Goal: Task Accomplishment & Management: Use online tool/utility

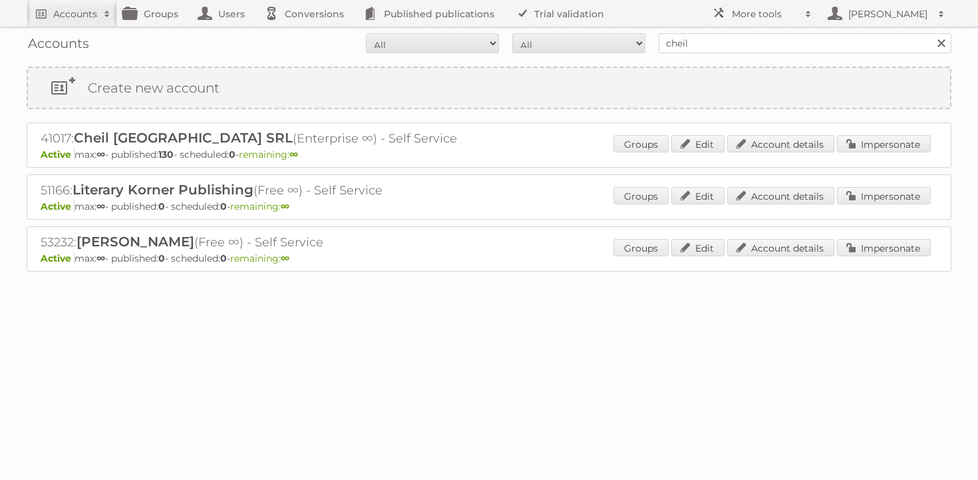
click at [704, 38] on input "cheil" at bounding box center [805, 43] width 293 height 20
type input "puuilo"
click at [931, 33] on input "Search" at bounding box center [941, 43] width 20 height 20
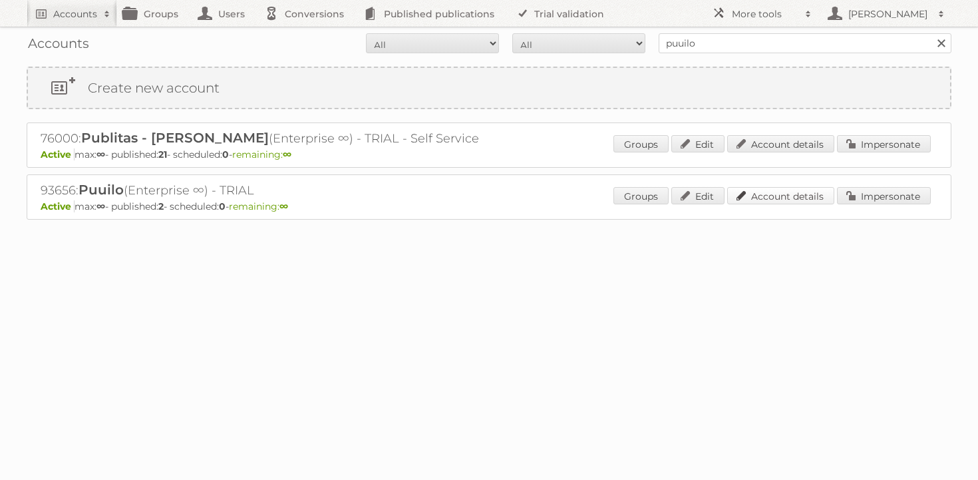
click at [779, 198] on link "Account details" at bounding box center [780, 195] width 107 height 17
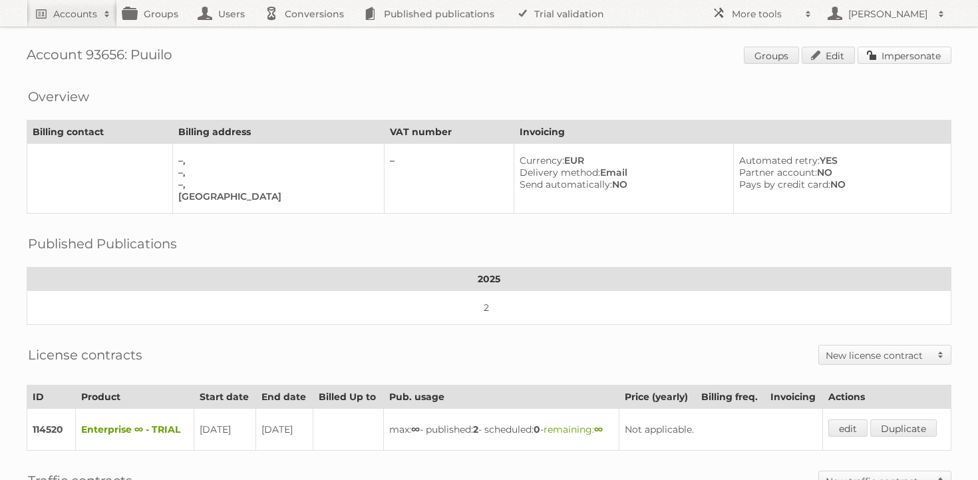
click at [916, 51] on link "Impersonate" at bounding box center [905, 55] width 94 height 17
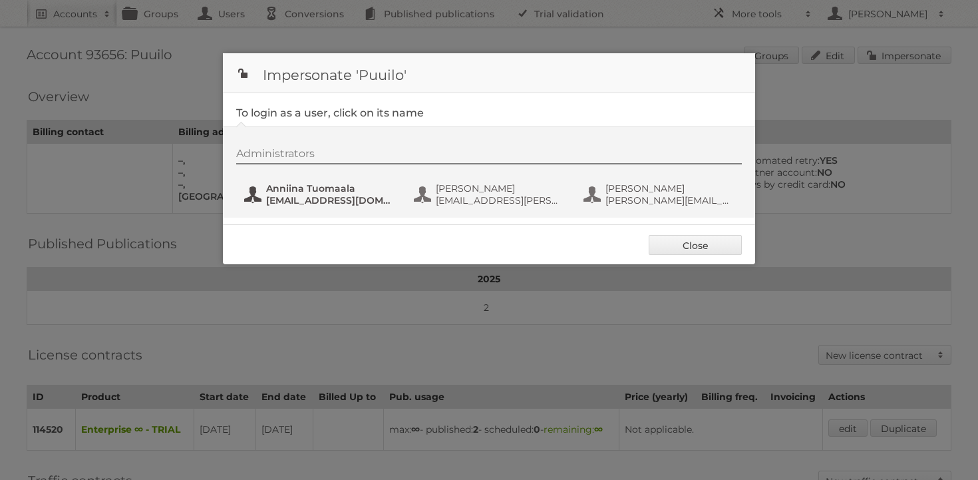
click at [331, 203] on span "[EMAIL_ADDRESS][DOMAIN_NAME]" at bounding box center [330, 200] width 129 height 12
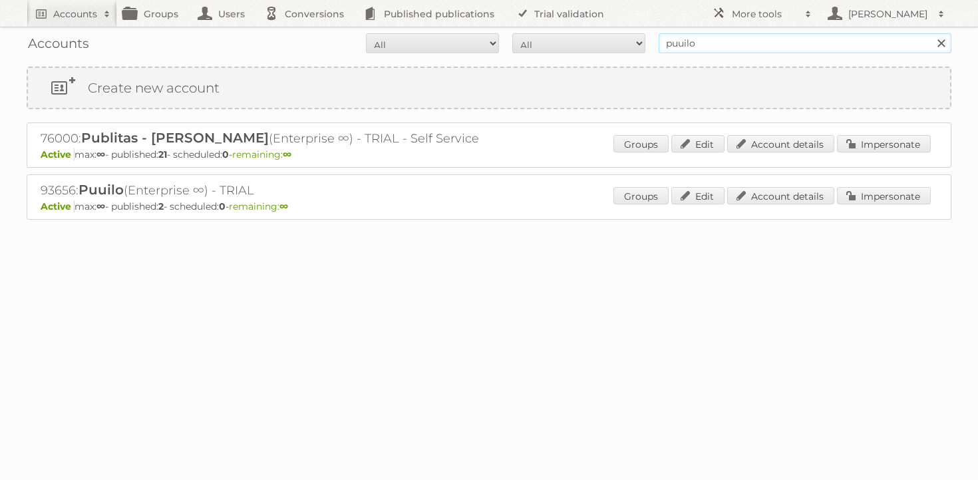
click at [730, 49] on input "puuilo" at bounding box center [805, 43] width 293 height 20
paste input "jakub.kapka@mousquetaires.com"
type input "jakub.kapka@mousquetaires.com"
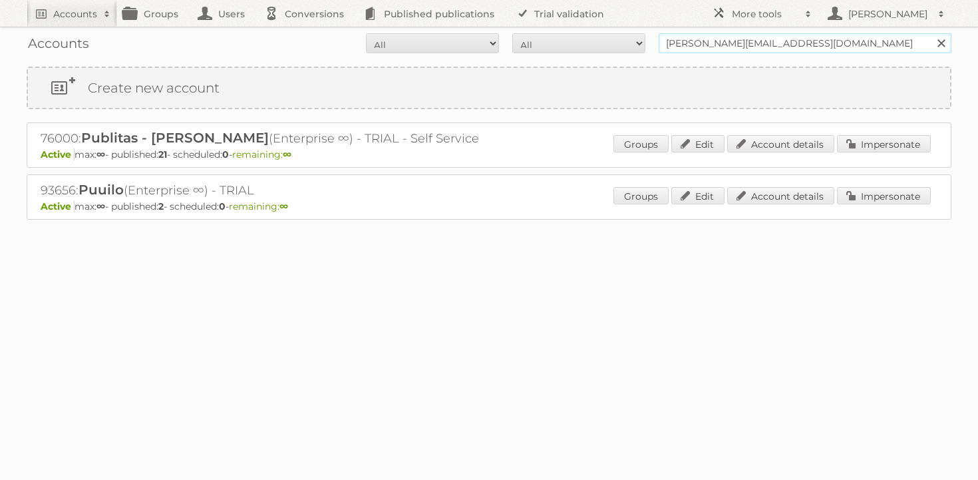
click at [931, 33] on input "Search" at bounding box center [941, 43] width 20 height 20
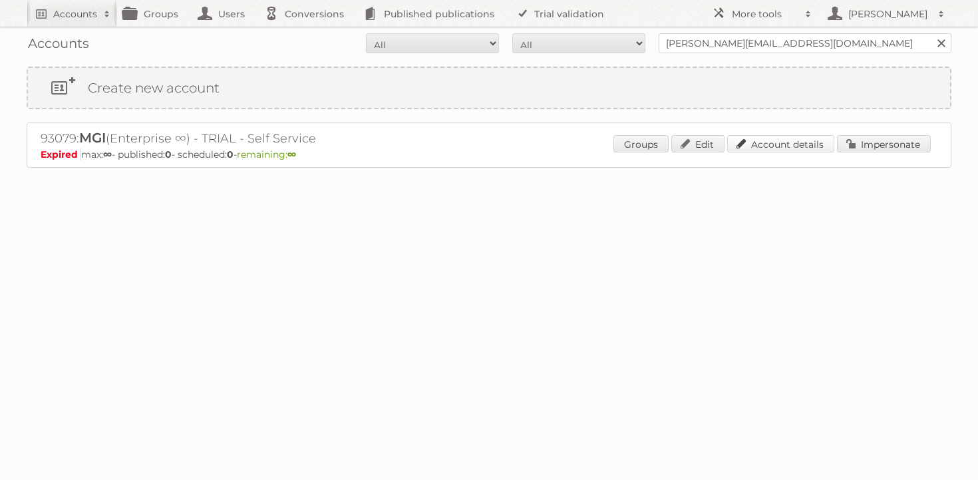
click at [807, 146] on link "Account details" at bounding box center [780, 143] width 107 height 17
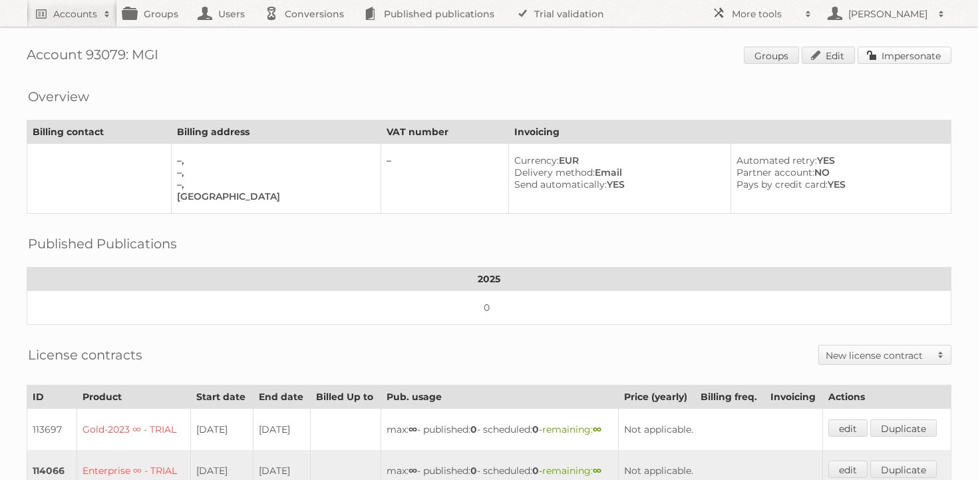
click at [885, 58] on link "Impersonate" at bounding box center [905, 55] width 94 height 17
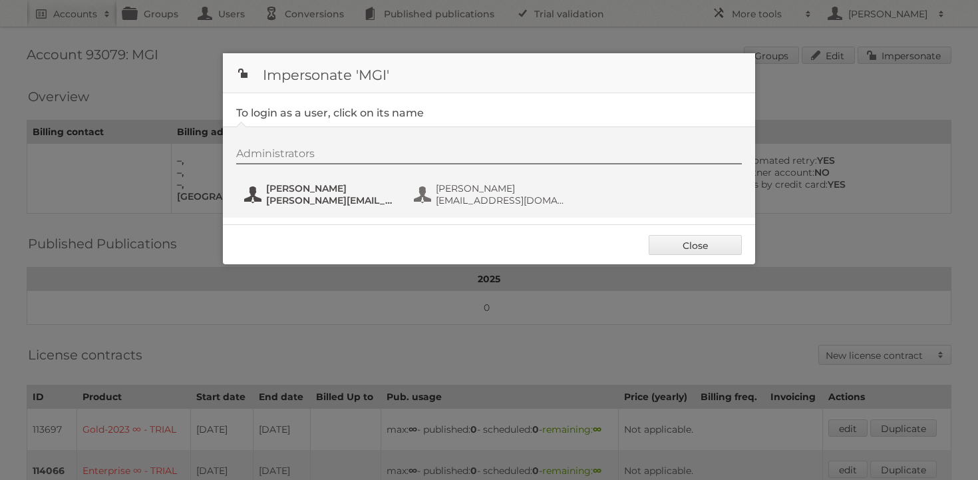
click at [303, 198] on span "[PERSON_NAME][EMAIL_ADDRESS][DOMAIN_NAME]" at bounding box center [330, 200] width 129 height 12
